Goal: Task Accomplishment & Management: Complete application form

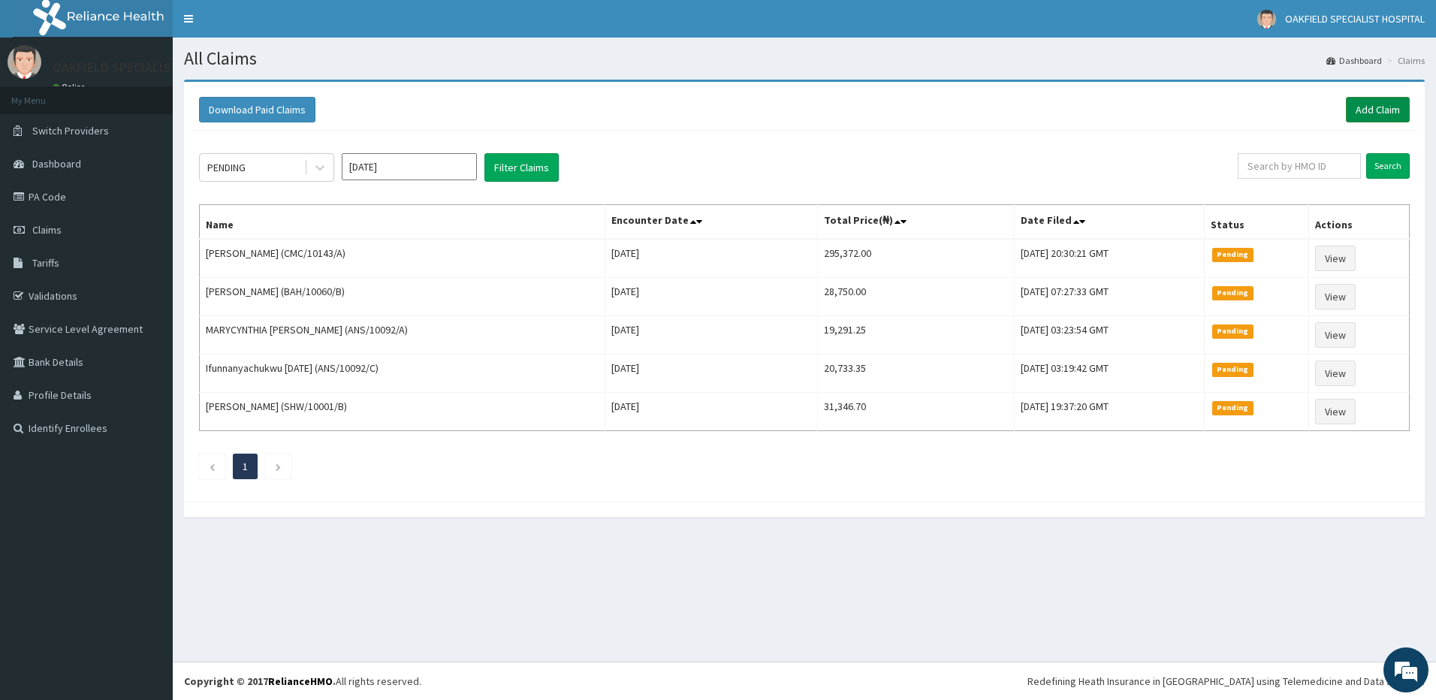
click at [1369, 111] on link "Add Claim" at bounding box center [1378, 110] width 64 height 26
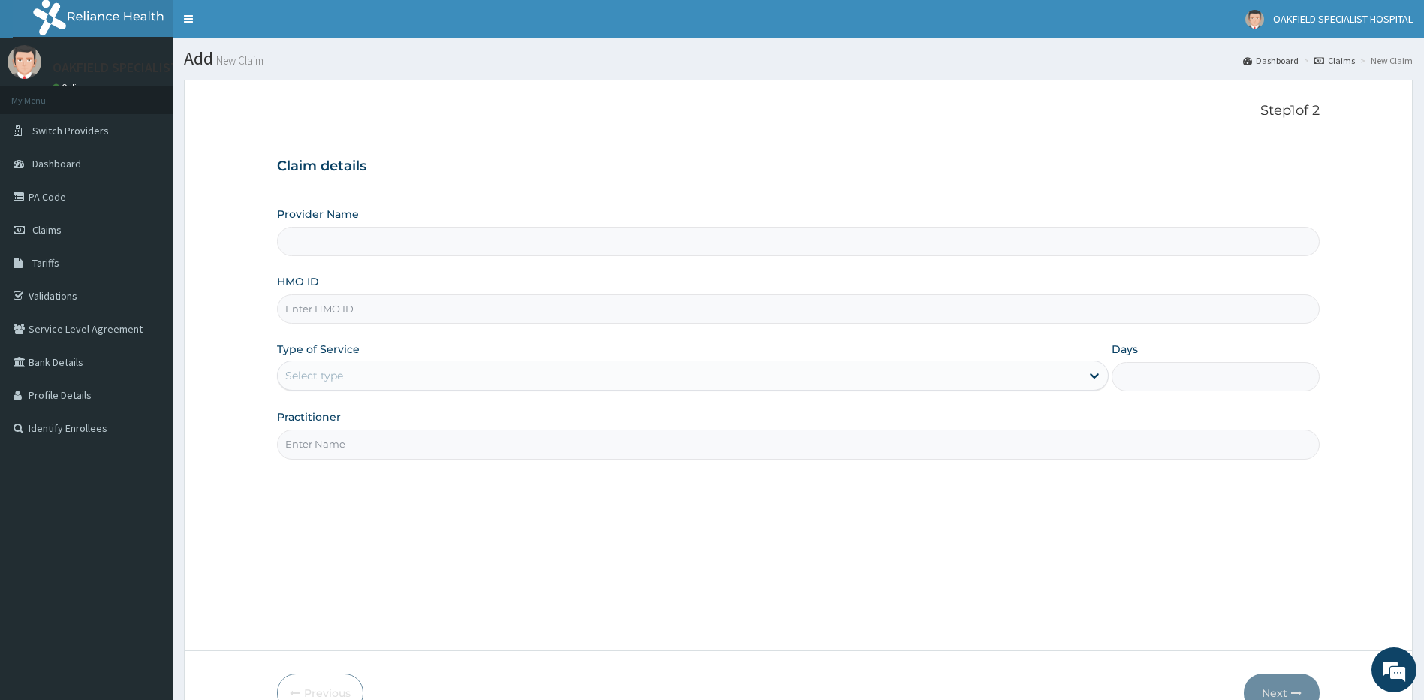
click at [326, 308] on input "HMO ID" at bounding box center [799, 308] width 1044 height 29
paste input "ENP/11916/B"
type input "ENP/11916/B"
type input "Vinca Hospital Limited"
type input "ENP/11916/B"
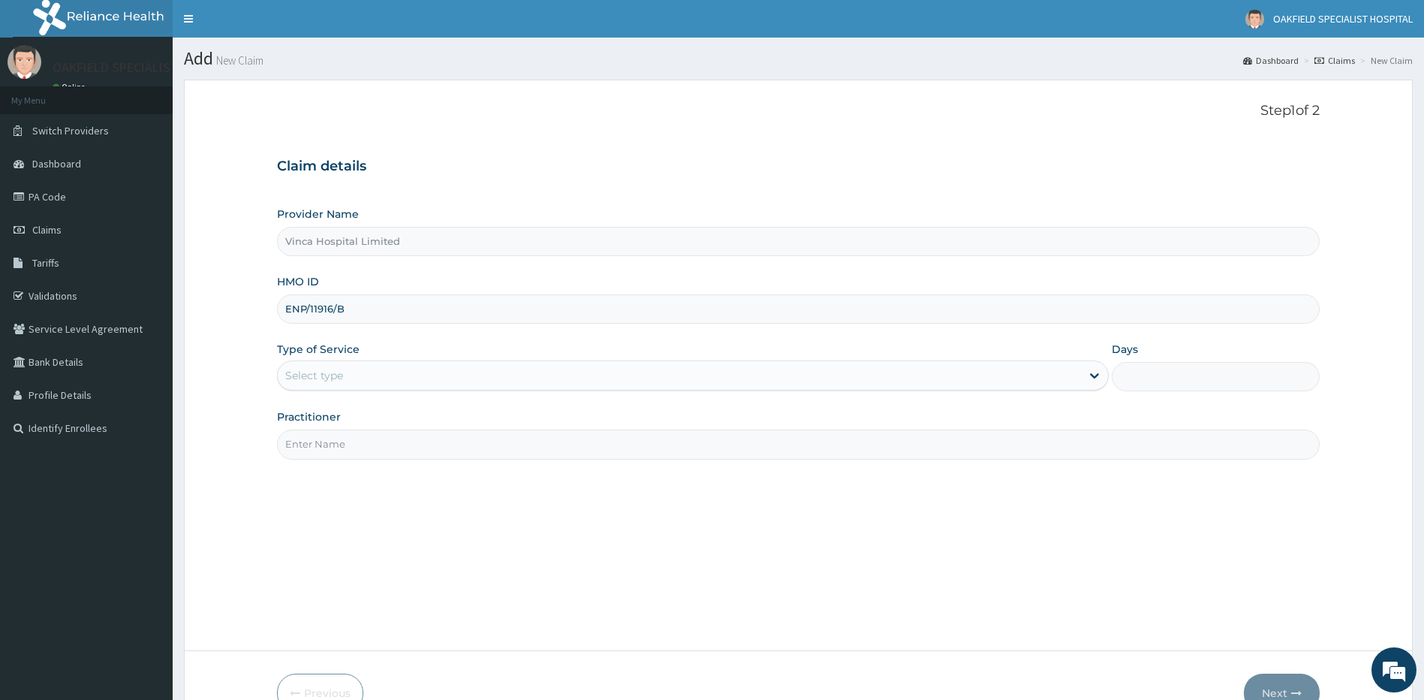
click at [332, 388] on div "Select type" at bounding box center [693, 375] width 833 height 30
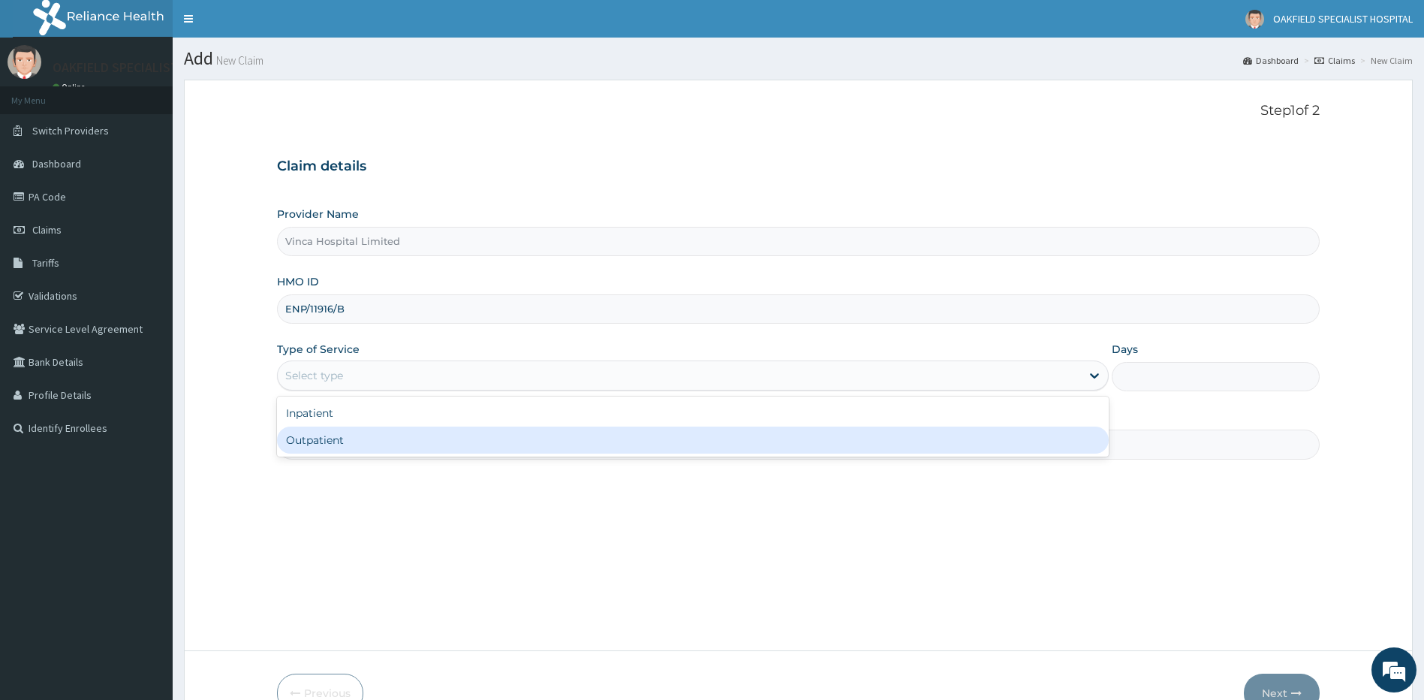
click at [335, 434] on div "Outpatient" at bounding box center [693, 440] width 833 height 27
type input "1"
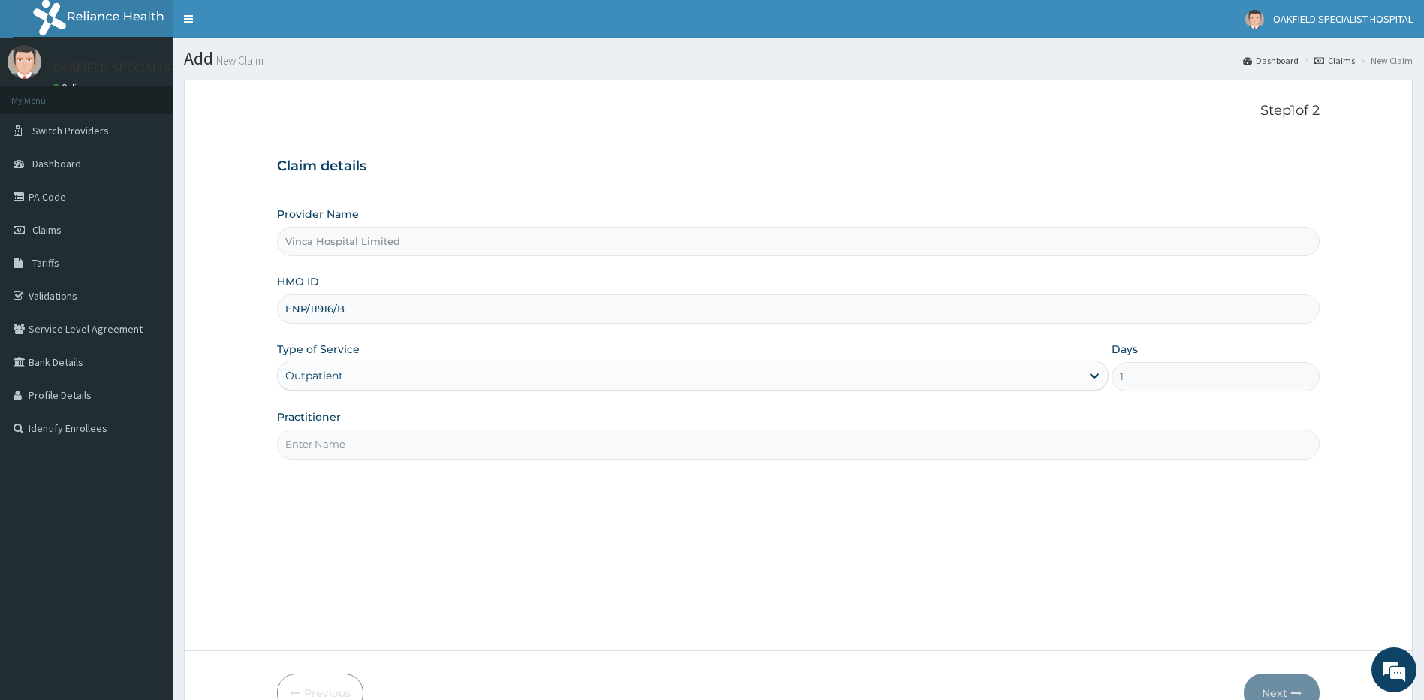
click at [333, 435] on input "Practitioner" at bounding box center [799, 444] width 1044 height 29
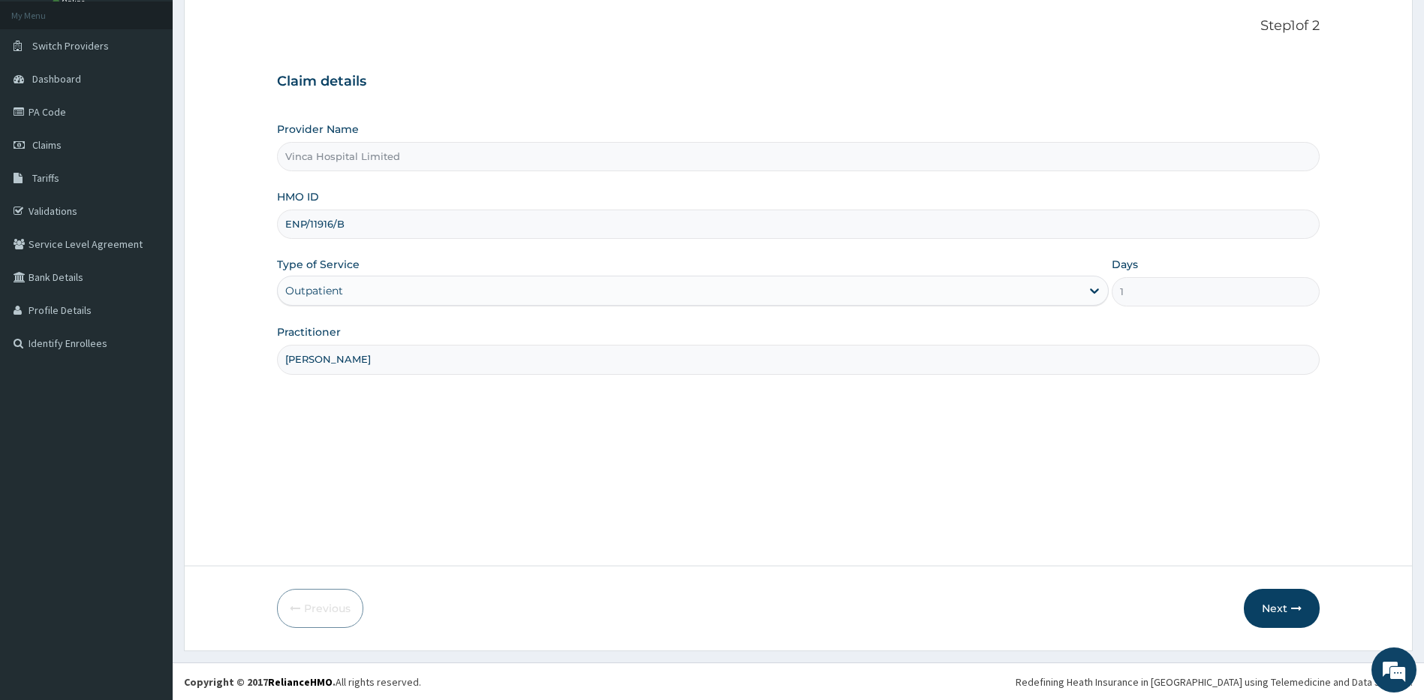
scroll to position [86, 0]
type input "DR DAVID"
click at [1298, 613] on button "Next" at bounding box center [1282, 607] width 76 height 39
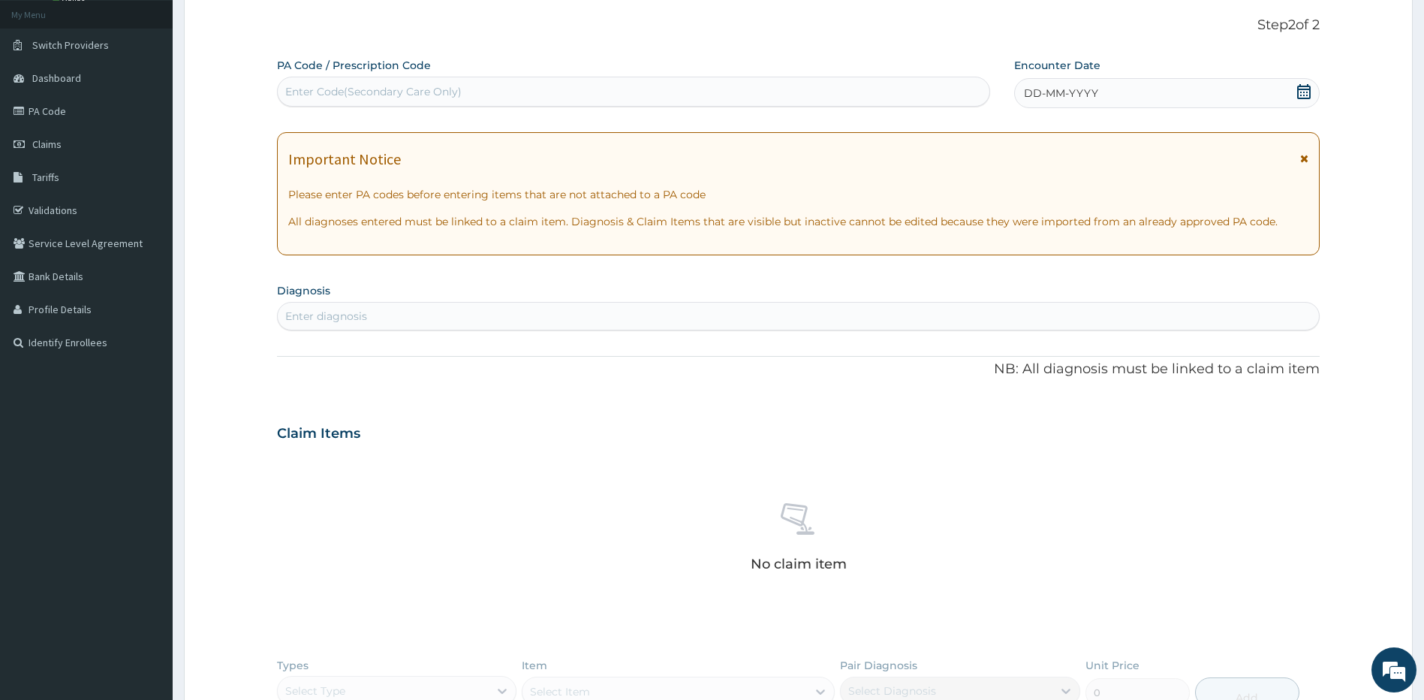
click at [341, 95] on div "Enter Code(Secondary Care Only)" at bounding box center [373, 91] width 176 height 15
paste input "AUG 13, 2025 06:23:46 AM AUG 13, 2025 06:23:46 AM VIEW JACOB OLAKUNBI RTR/10003…"
type input "AUG 13, 2025 06:23:46 AM AUG 13, 2025 06:23:46 AM VIEW JACOB OLAKUNBI RTR/10003…"
drag, startPoint x: 897, startPoint y: 89, endPoint x: 264, endPoint y: 149, distance: 635.8
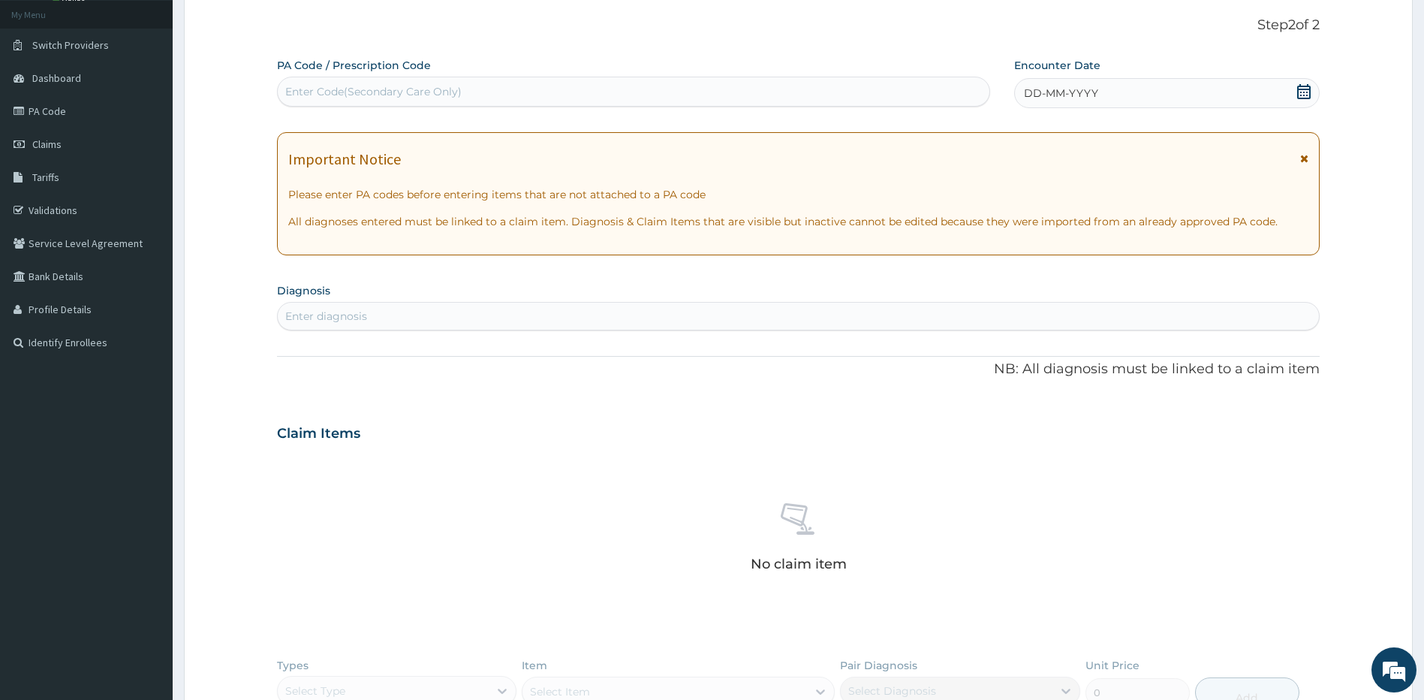
click at [264, 149] on form "Step 2 of 2 PA Code / Prescription Code Select is focused ,type to refine list,…" at bounding box center [798, 461] width 1229 height 934
paste input "PA/7F7E76"
type input "PA/7F7E76"
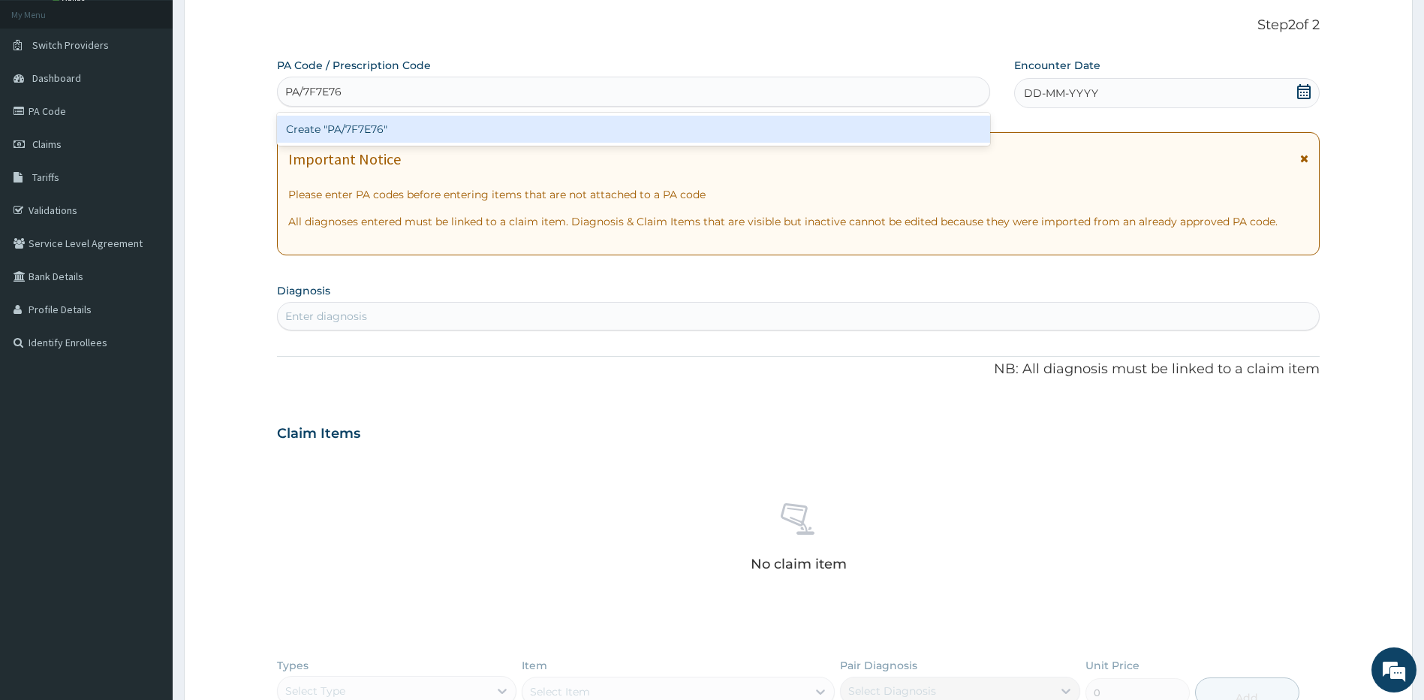
click at [370, 131] on div "Create "PA/7F7E76"" at bounding box center [633, 129] width 713 height 27
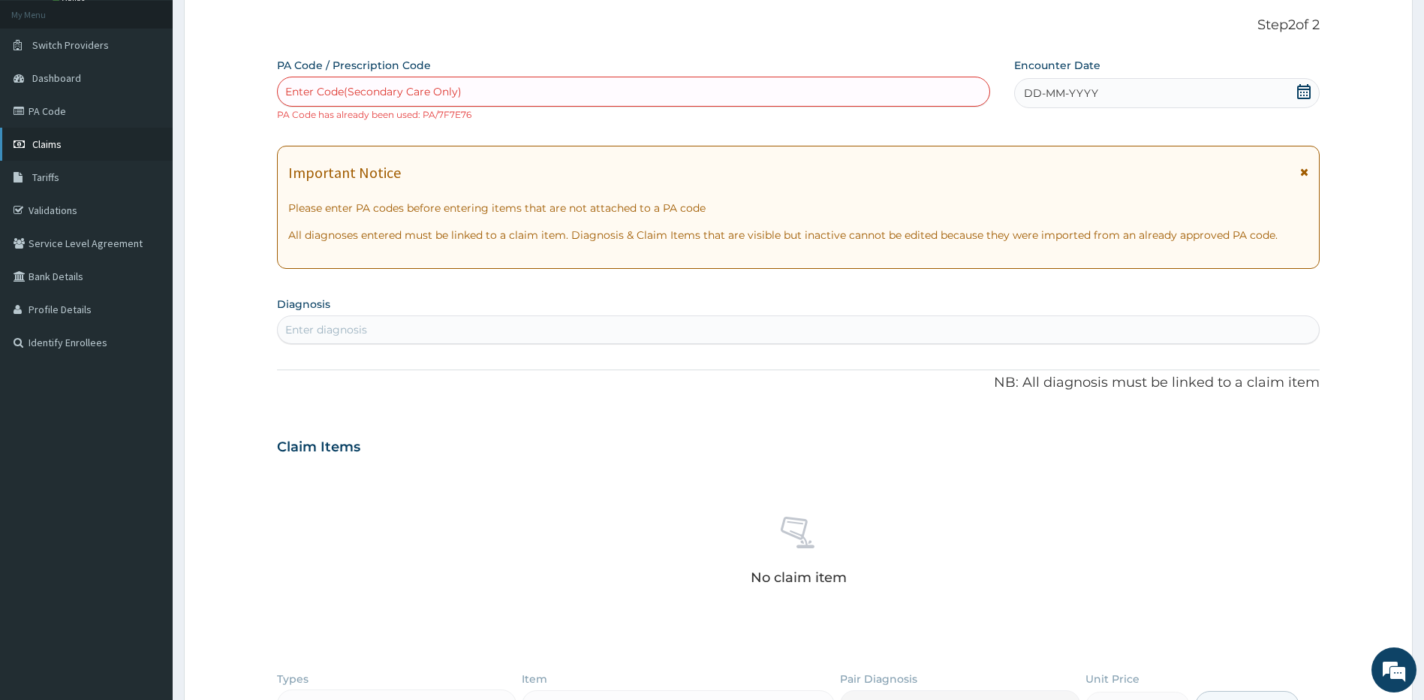
click at [36, 152] on link "Claims" at bounding box center [86, 144] width 173 height 33
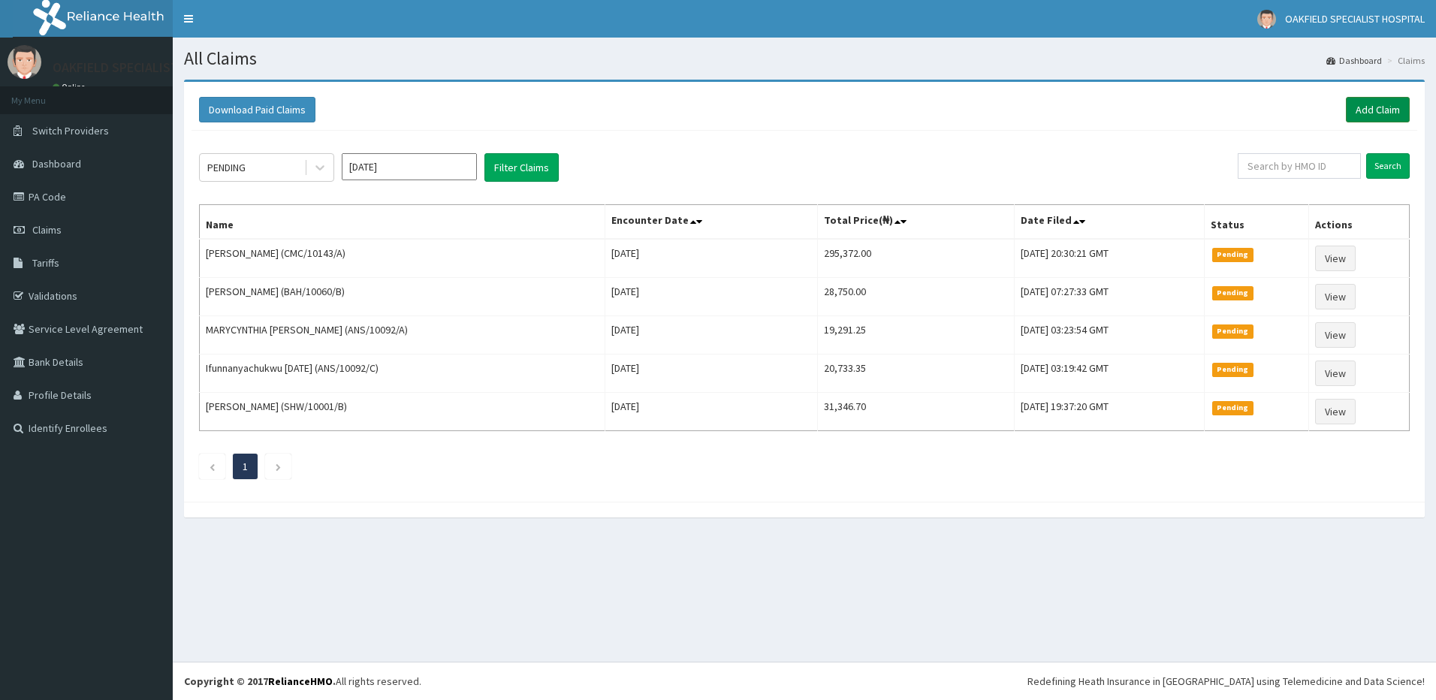
click at [1384, 114] on link "Add Claim" at bounding box center [1378, 110] width 64 height 26
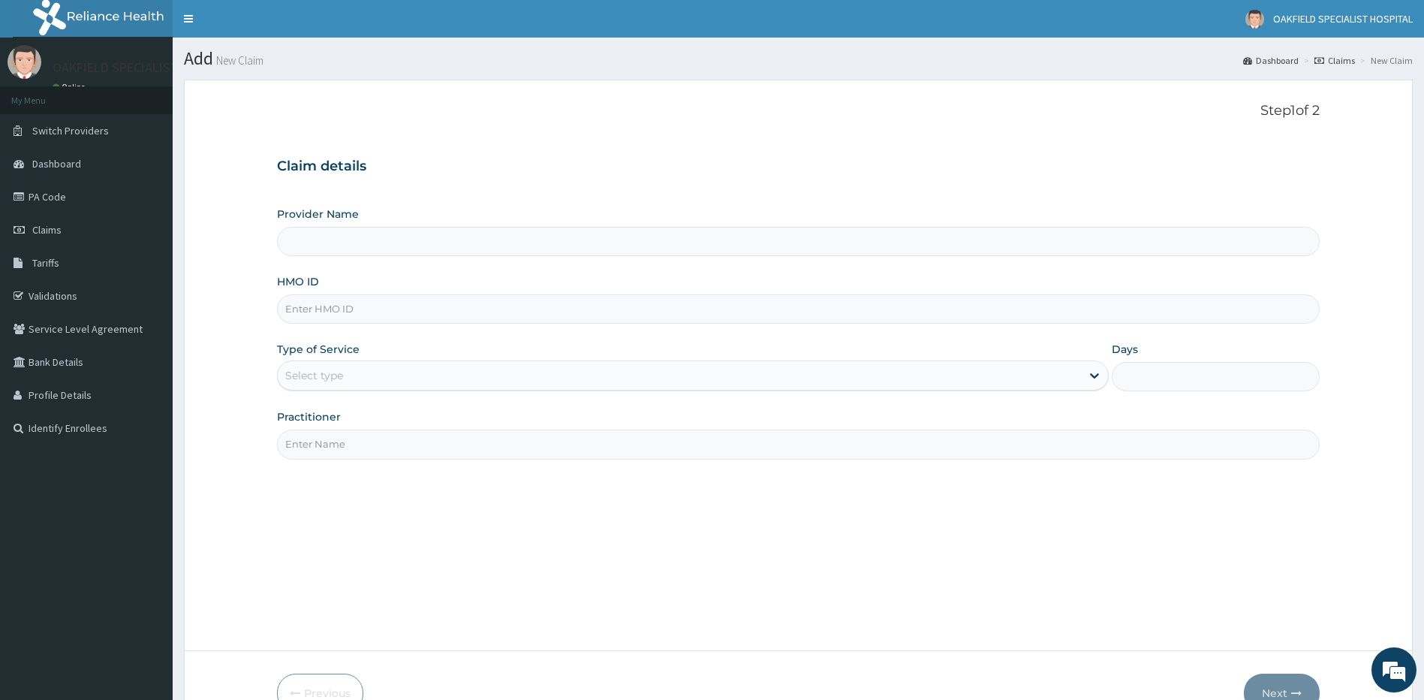
click at [338, 304] on input "HMO ID" at bounding box center [799, 308] width 1044 height 29
paste input "FCL/10065/A"
click at [303, 314] on input "FCL/10065/A" at bounding box center [799, 308] width 1044 height 29
type input "FCL/10065/A"
click at [326, 378] on div "Select type" at bounding box center [314, 375] width 58 height 15
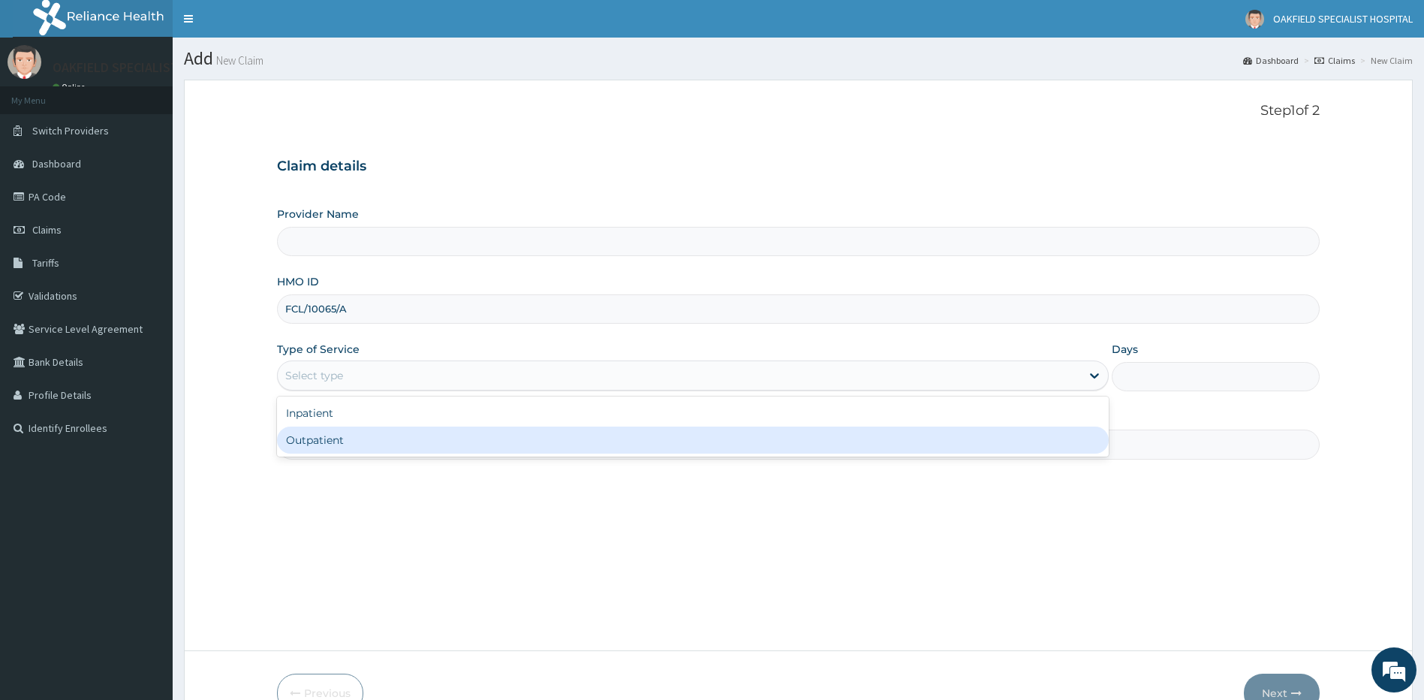
click at [318, 455] on div "Inpatient Outpatient" at bounding box center [693, 426] width 833 height 60
click at [312, 443] on div "Outpatient" at bounding box center [693, 440] width 833 height 27
type input "1"
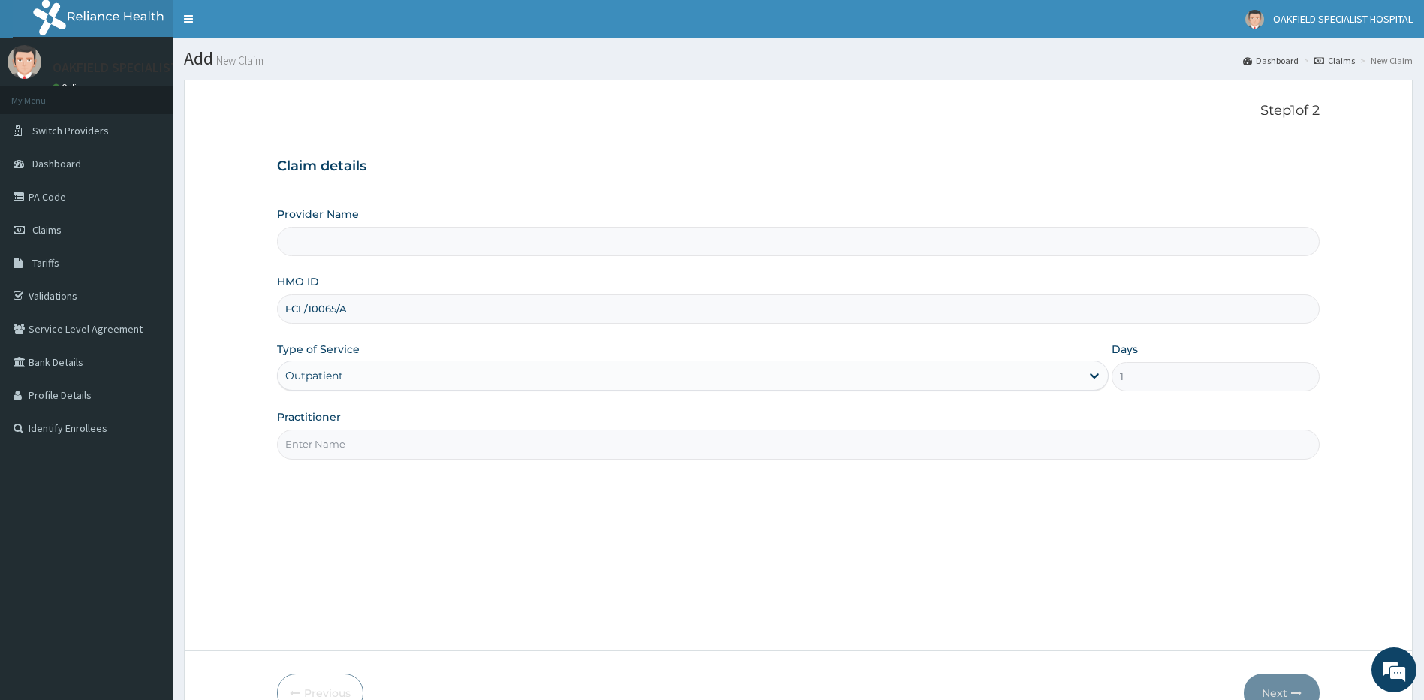
click at [313, 440] on input "Practitioner" at bounding box center [799, 444] width 1044 height 29
type input "DR"
type input "Vinca Hospital Limited"
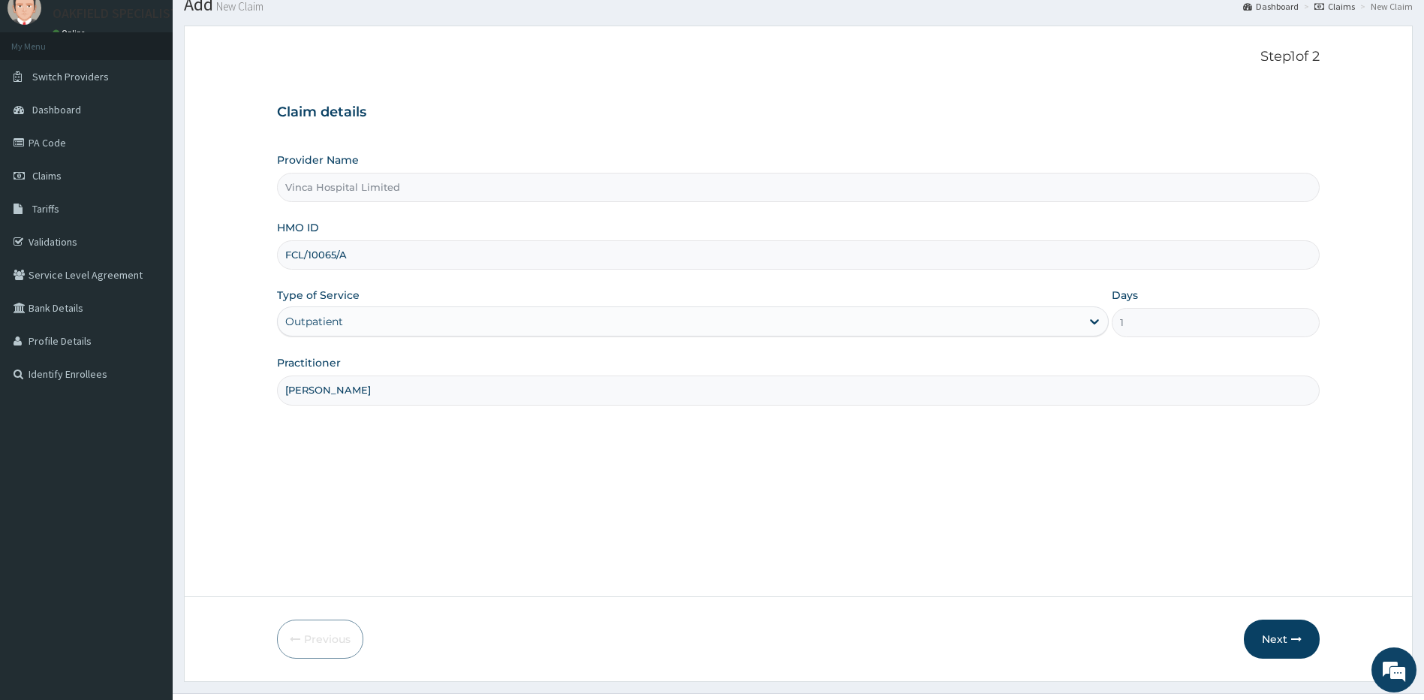
scroll to position [86, 0]
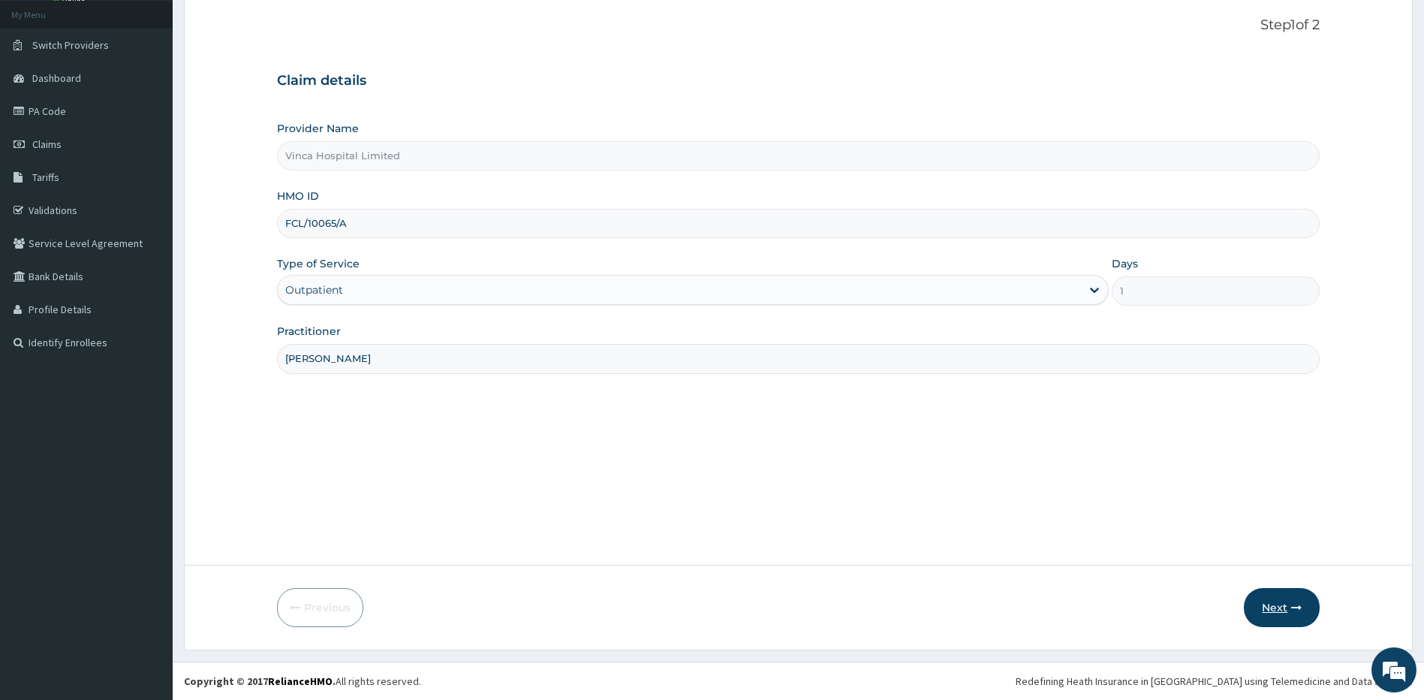
type input "[PERSON_NAME]"
click at [1269, 616] on button "Next" at bounding box center [1282, 607] width 76 height 39
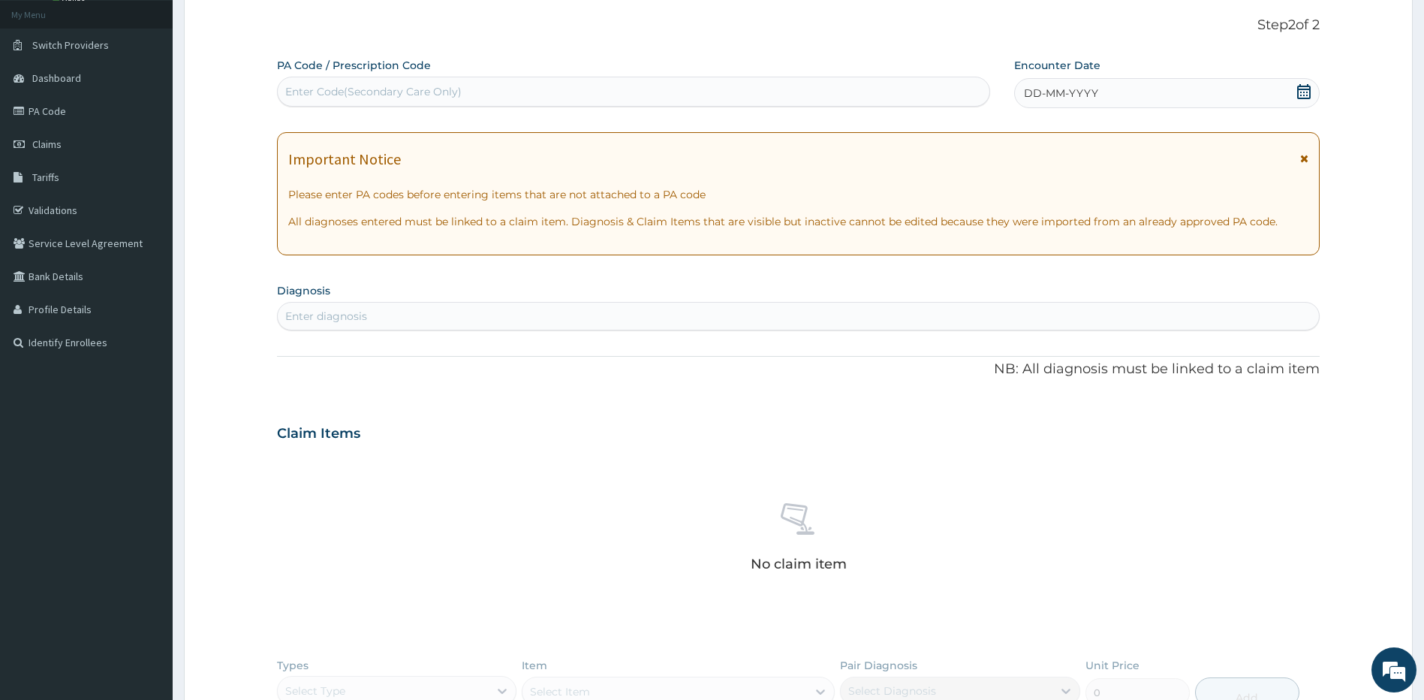
click at [321, 97] on div "Enter Code(Secondary Care Only)" at bounding box center [373, 91] width 176 height 15
paste input "PA/6B2FF3"
type input "PA/6B2FF3"
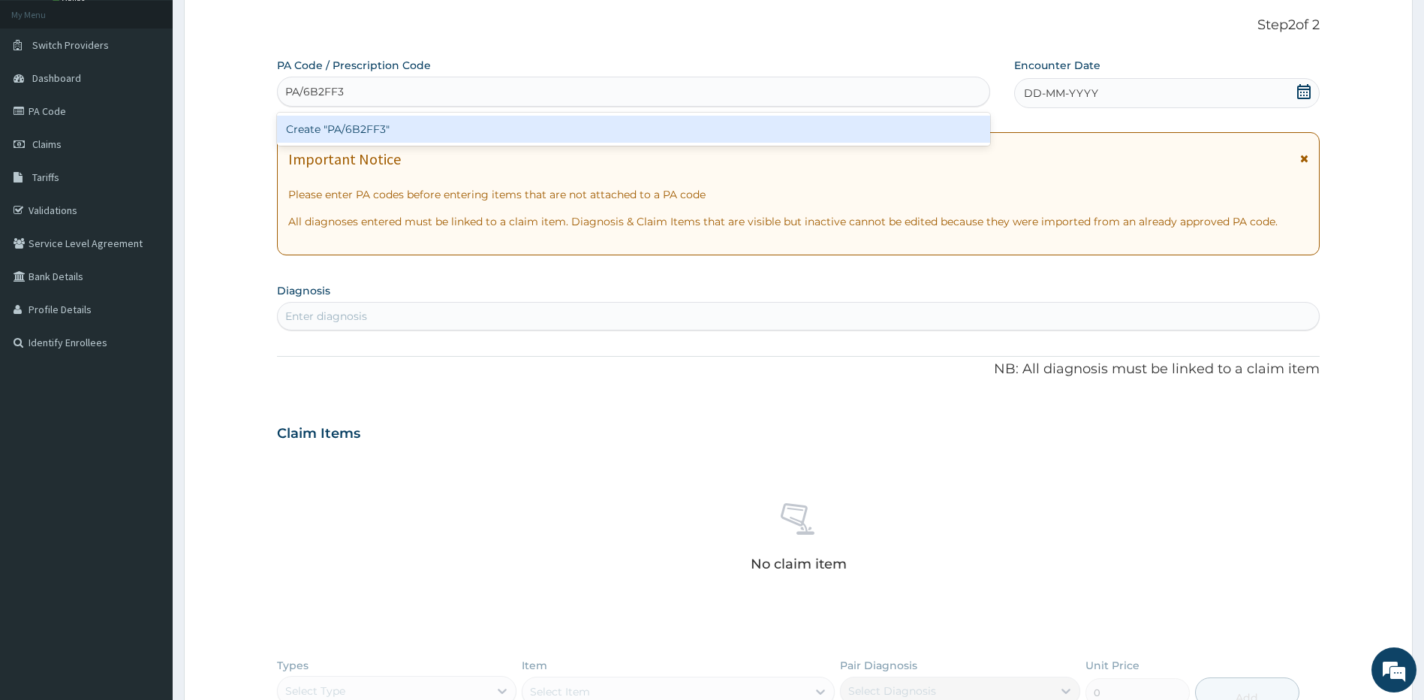
click at [315, 130] on div "Create "PA/6B2FF3"" at bounding box center [633, 129] width 713 height 27
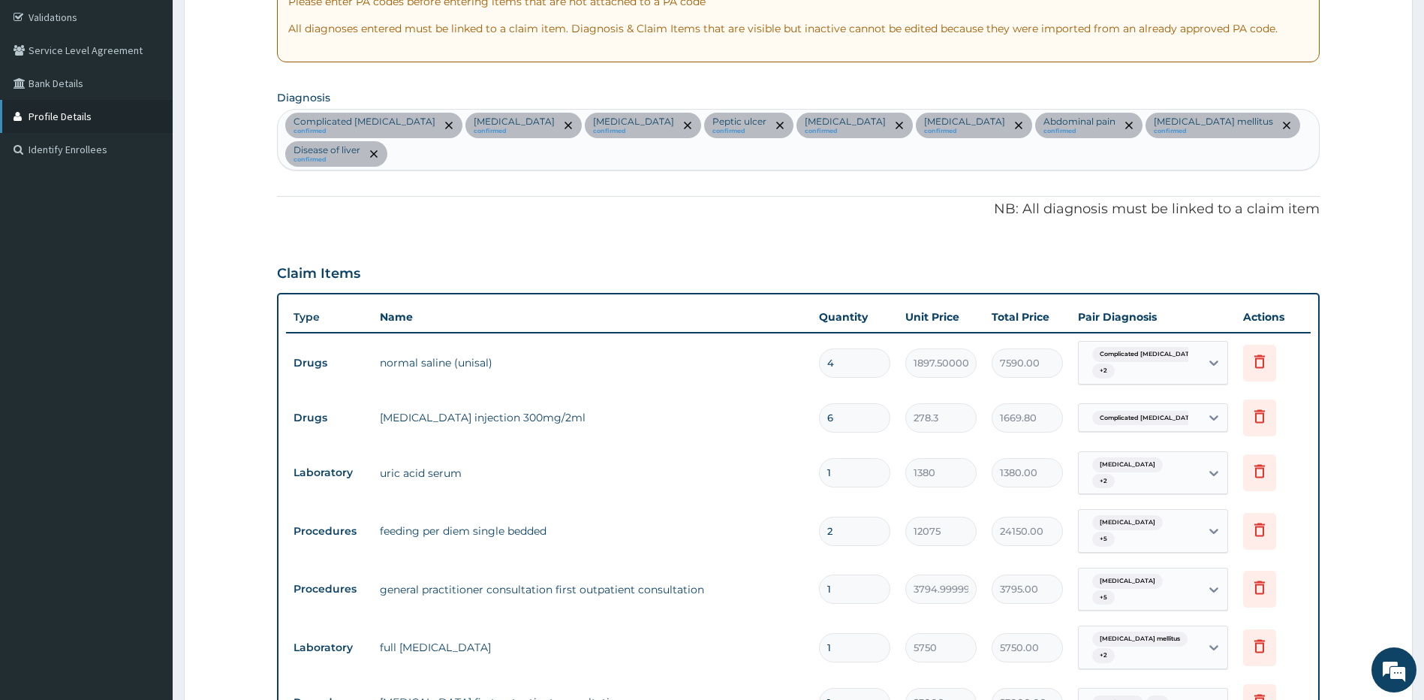
scroll to position [0, 0]
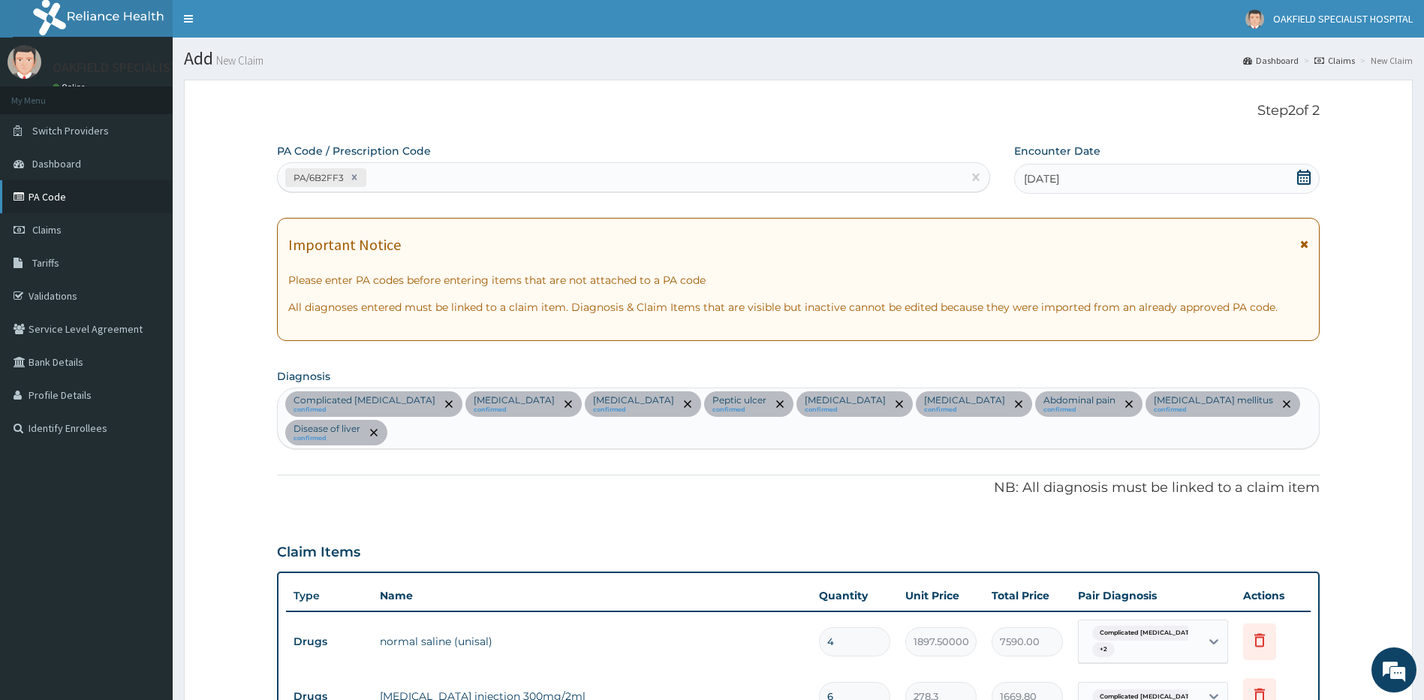
click at [34, 204] on link "PA Code" at bounding box center [86, 196] width 173 height 33
click at [38, 228] on span "Claims" at bounding box center [46, 230] width 29 height 14
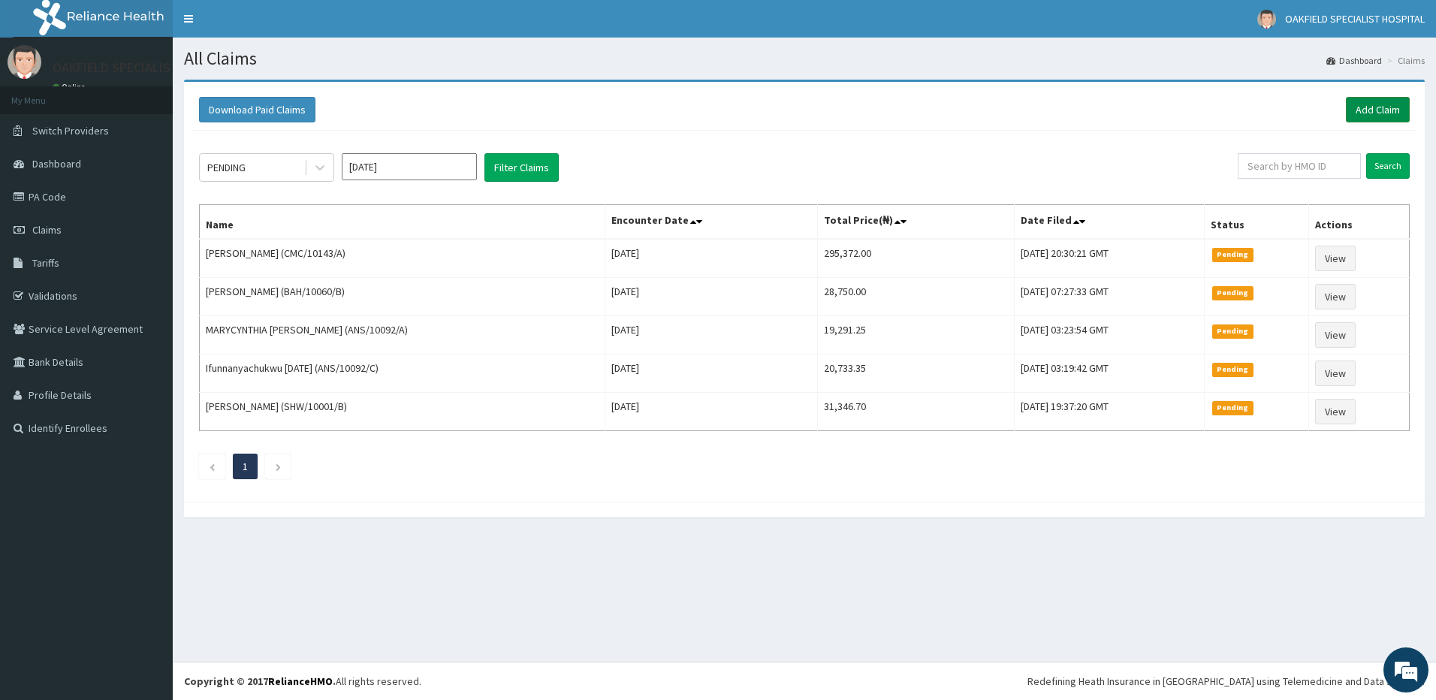
click at [1364, 110] on link "Add Claim" at bounding box center [1378, 110] width 64 height 26
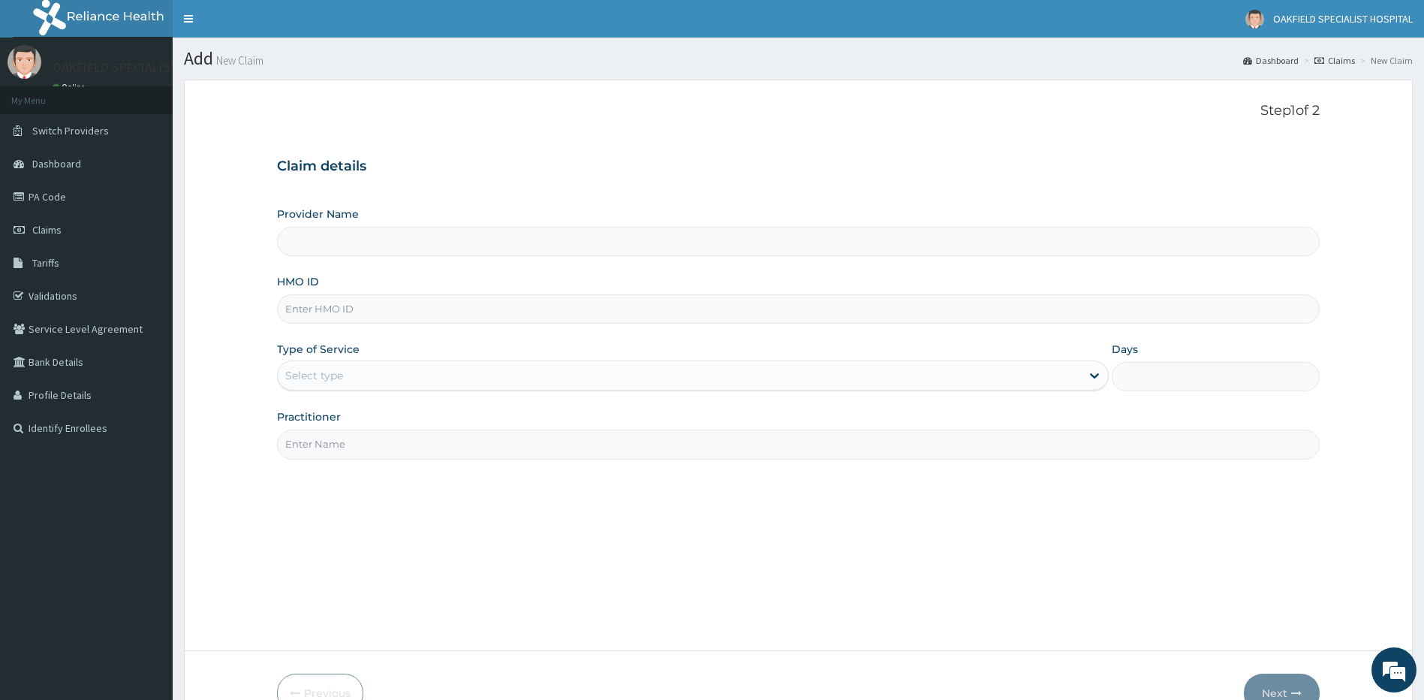
click at [330, 310] on input "HMO ID" at bounding box center [799, 308] width 1044 height 29
paste input "FCL/10065/A"
click at [306, 315] on input "FCL/10065/A" at bounding box center [799, 308] width 1044 height 29
type input "FCL/10065/A"
click at [321, 384] on div "Select type" at bounding box center [680, 375] width 804 height 24
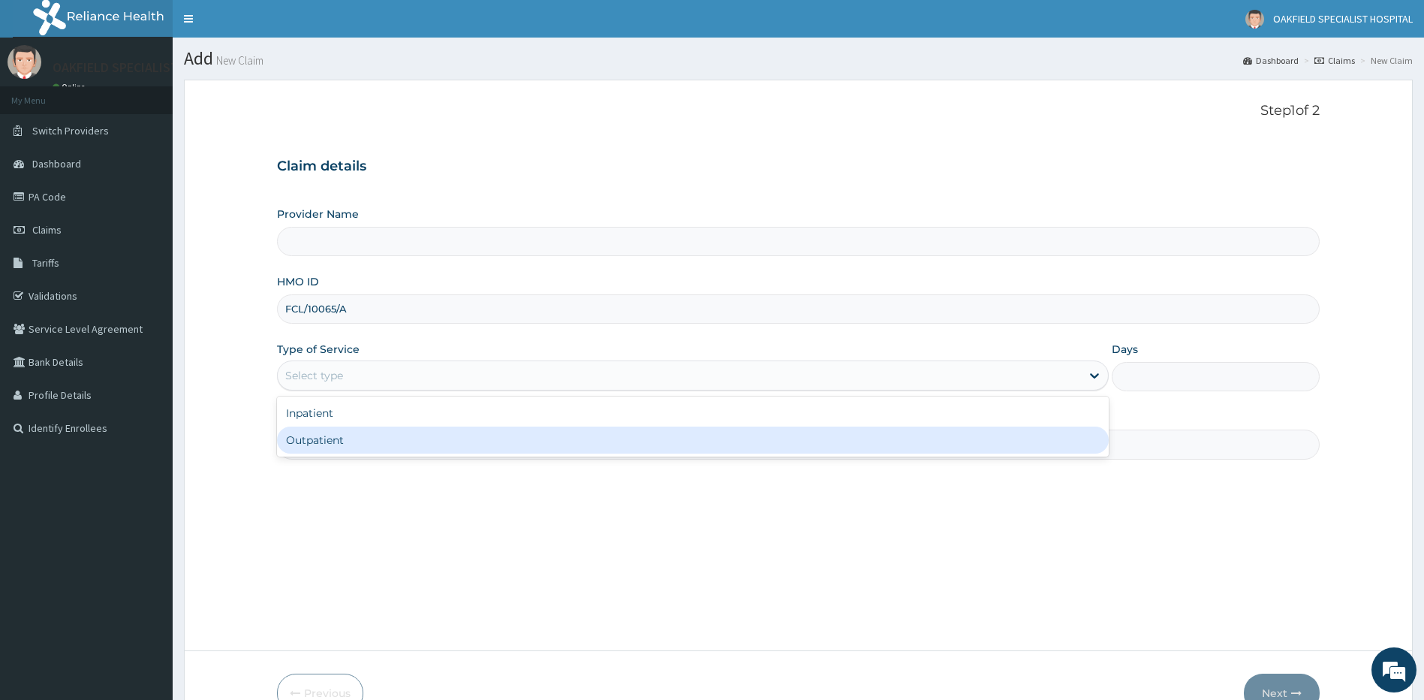
click at [293, 436] on div "Outpatient" at bounding box center [693, 440] width 833 height 27
type input "1"
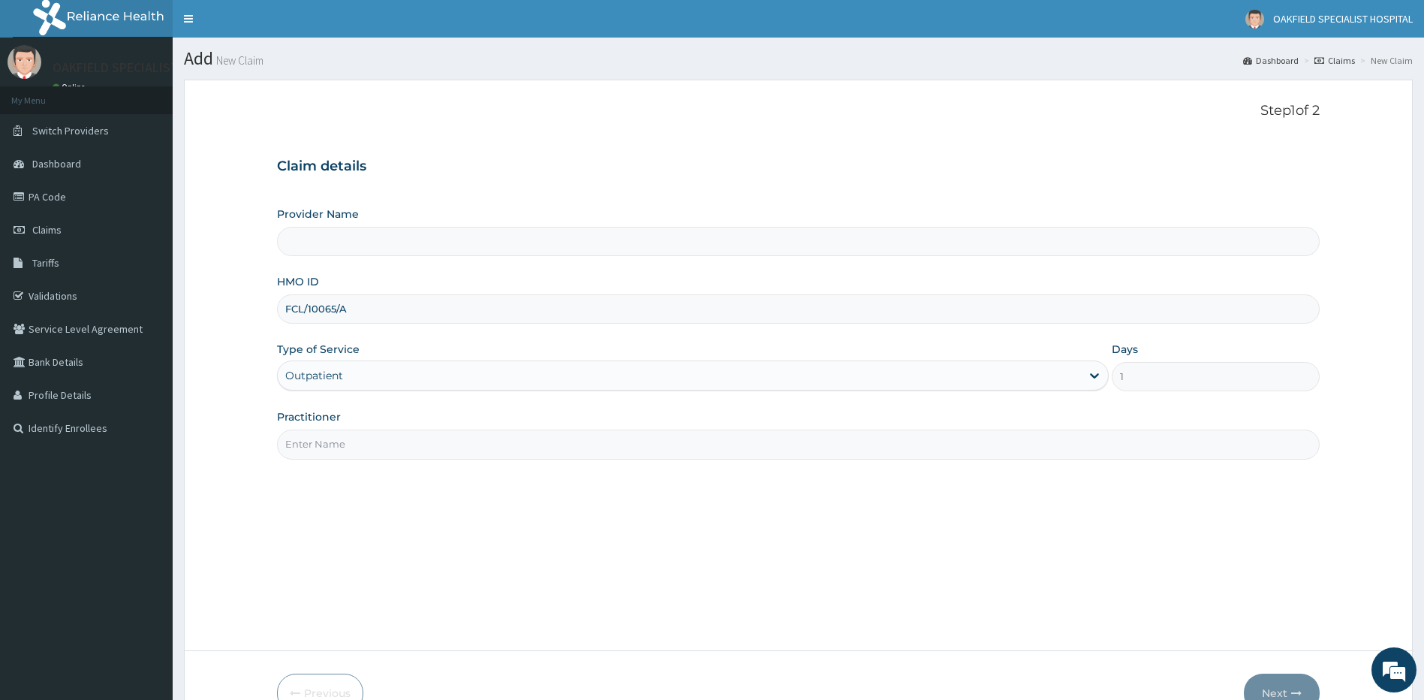
click at [300, 441] on input "Practitioner" at bounding box center [799, 444] width 1044 height 29
type input "DR"
type input "Vinca Hospital Limited"
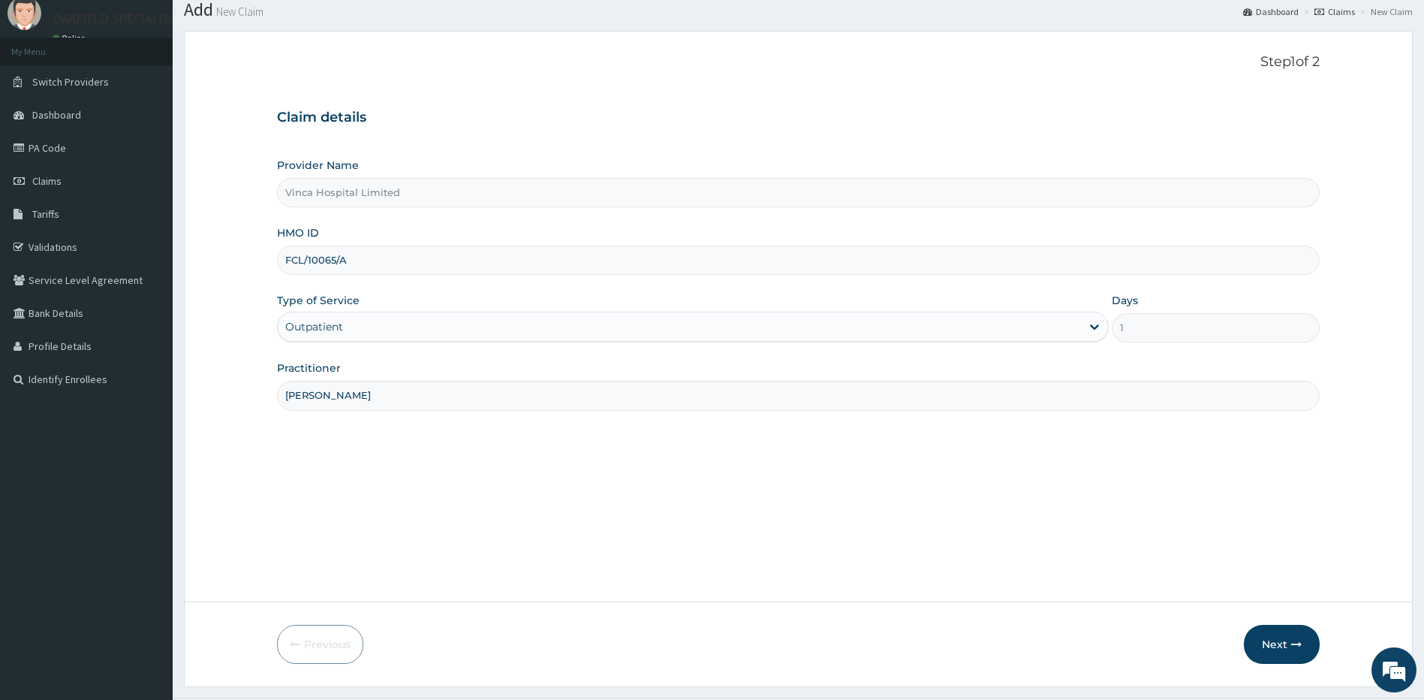
scroll to position [75, 0]
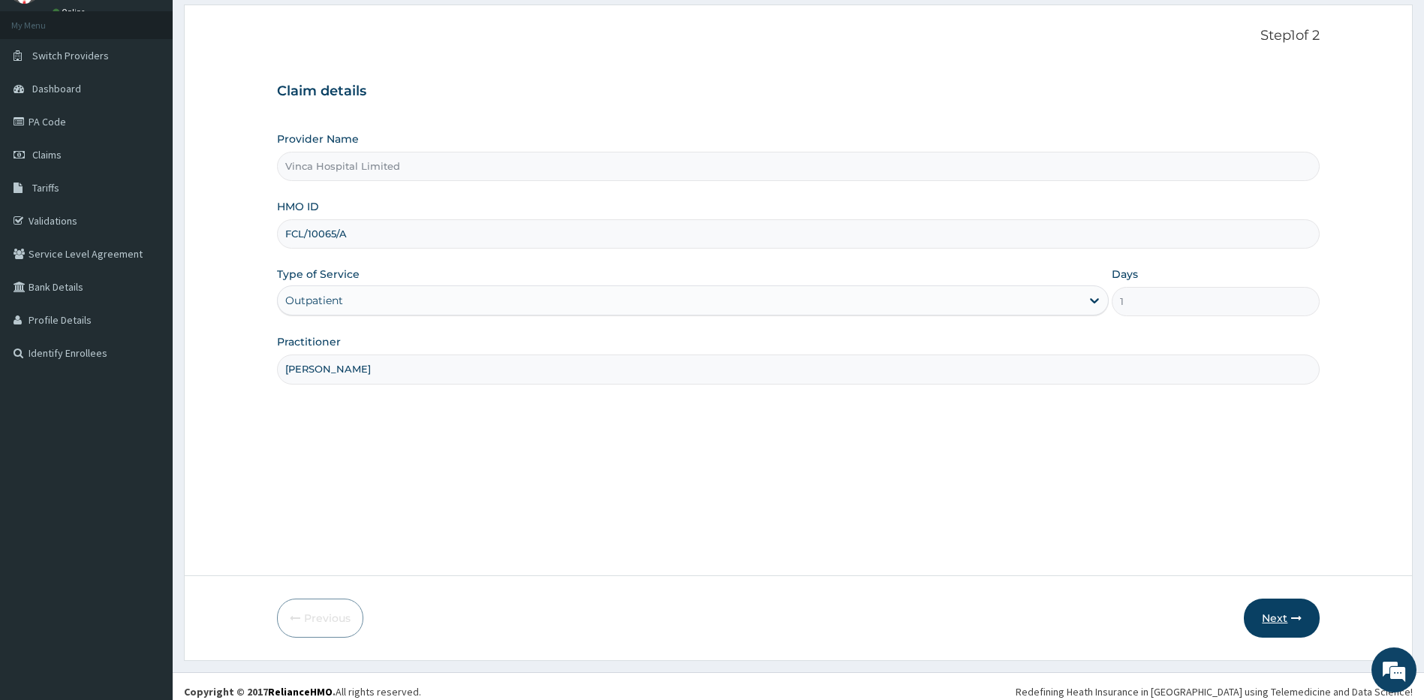
type input "[PERSON_NAME]"
click at [1283, 626] on button "Next" at bounding box center [1282, 617] width 76 height 39
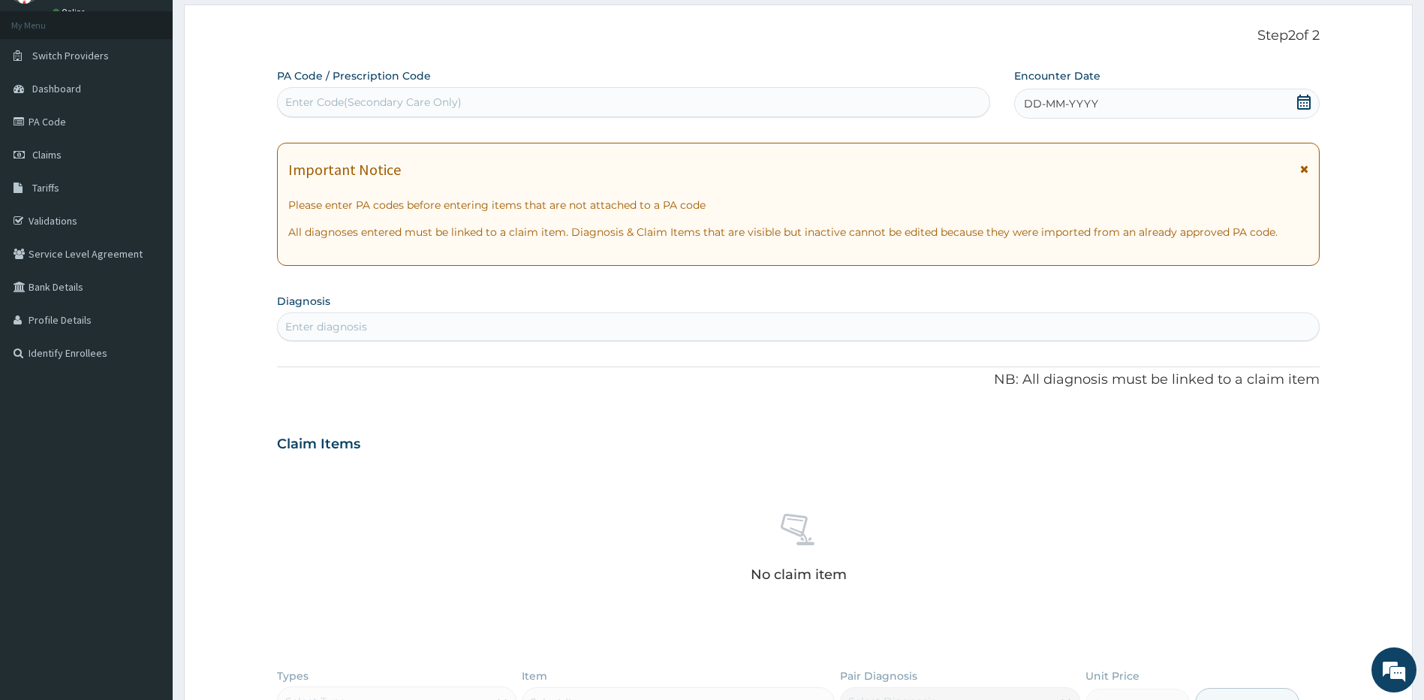
scroll to position [0, 0]
click at [306, 113] on div "Enter Code(Secondary Care Only)" at bounding box center [634, 102] width 712 height 24
paste input "PA/7EE74B"
type input "PA/7EE74B"
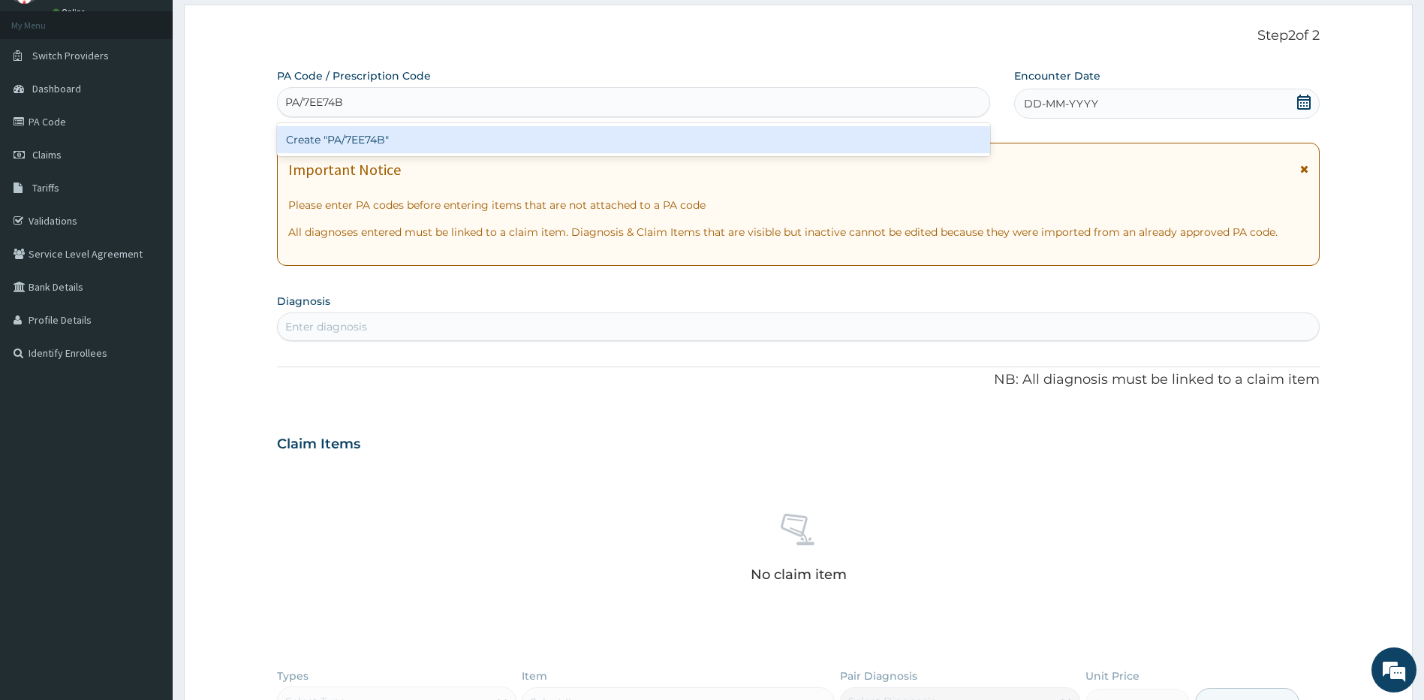
click at [329, 134] on div "Create "PA/7EE74B"" at bounding box center [633, 139] width 713 height 27
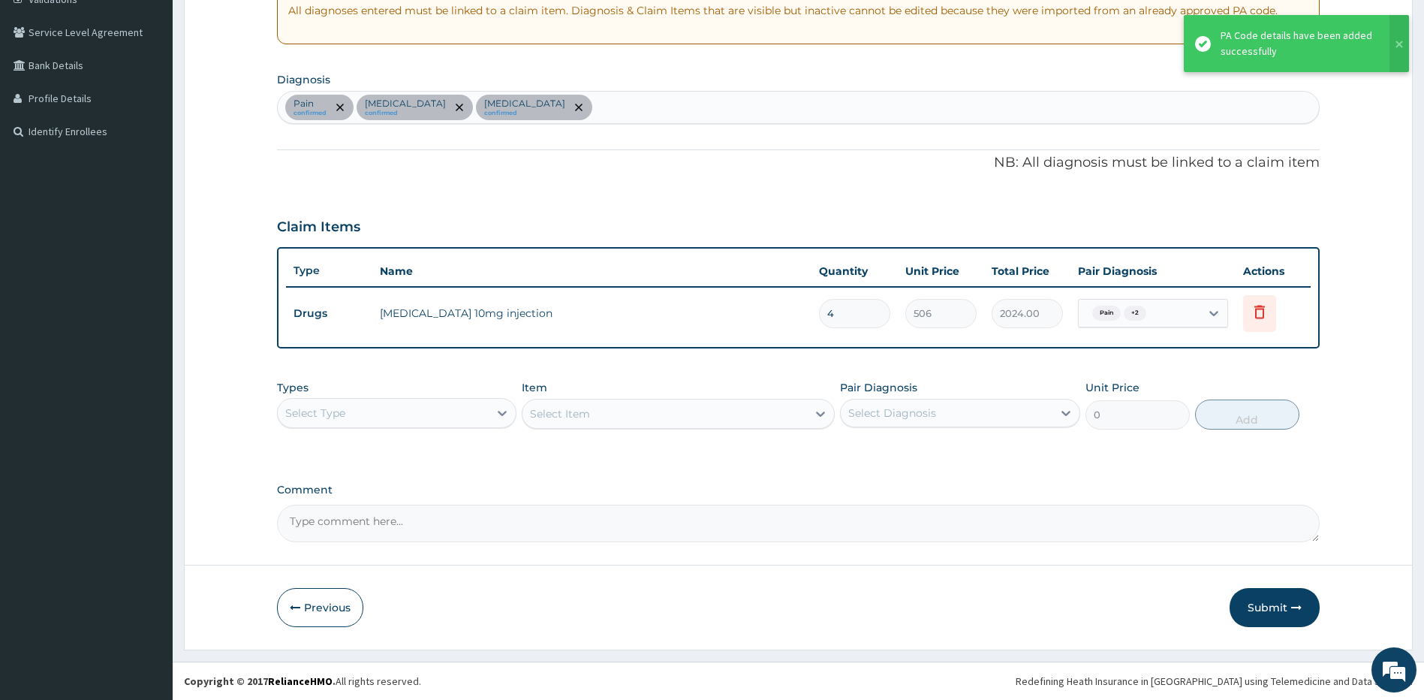
drag, startPoint x: 1267, startPoint y: 605, endPoint x: 1252, endPoint y: 595, distance: 17.9
click at [1264, 603] on button "Submit" at bounding box center [1275, 607] width 90 height 39
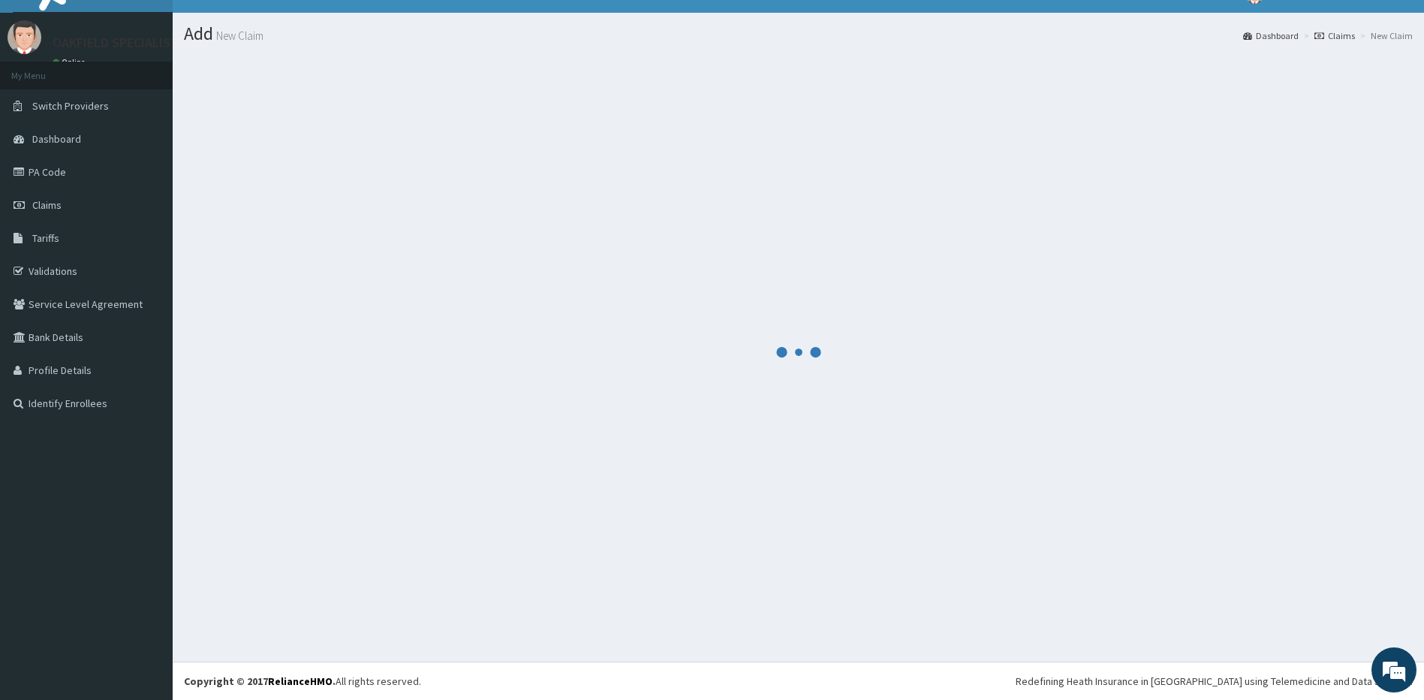
scroll to position [297, 0]
